Goal: Task Accomplishment & Management: Manage account settings

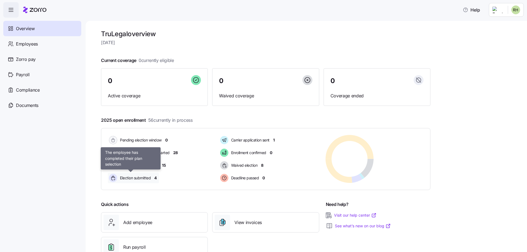
click at [144, 176] on span "Election submitted" at bounding box center [134, 177] width 32 height 5
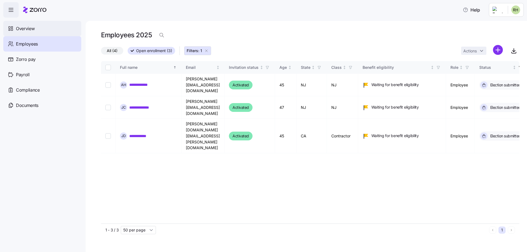
click at [28, 30] on span "Overview" at bounding box center [25, 28] width 19 height 7
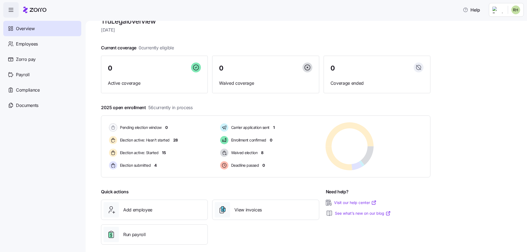
scroll to position [18, 0]
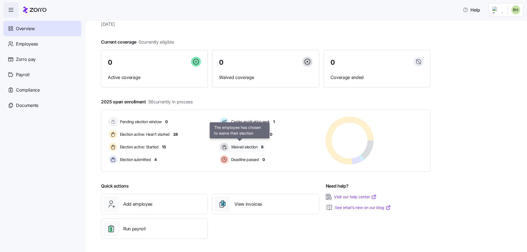
click at [254, 149] on span "Waived election" at bounding box center [243, 146] width 28 height 5
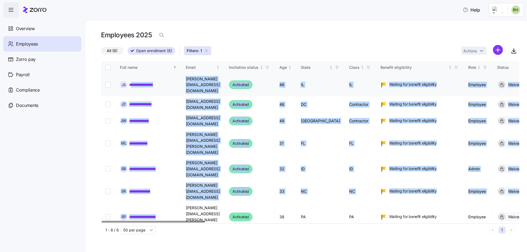
drag, startPoint x: 171, startPoint y: 167, endPoint x: 132, endPoint y: 80, distance: 95.4
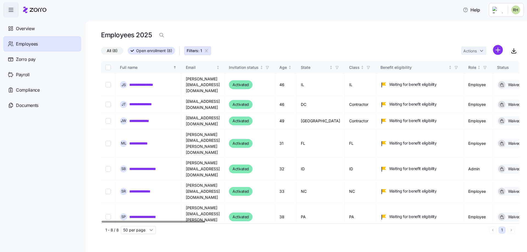
click at [388, 211] on div "**********" at bounding box center [310, 142] width 418 height 162
click at [28, 30] on span "Overview" at bounding box center [25, 28] width 19 height 7
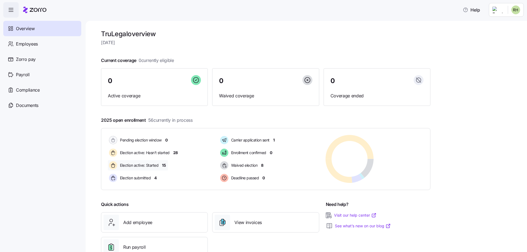
click at [144, 162] on span "Election active: Started" at bounding box center [138, 165] width 40 height 7
